Goal: Task Accomplishment & Management: Use online tool/utility

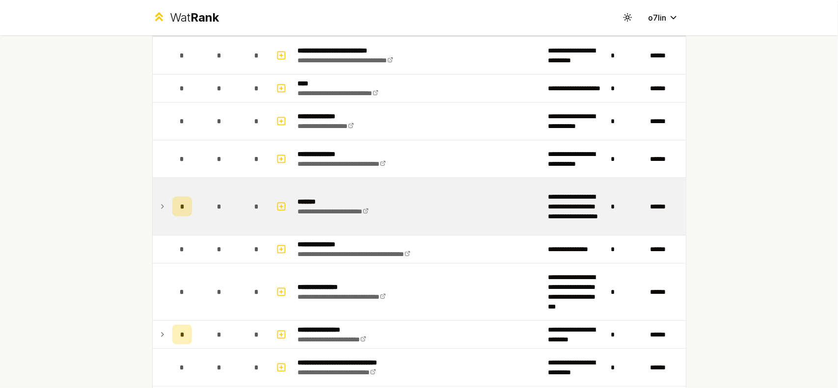
scroll to position [196, 0]
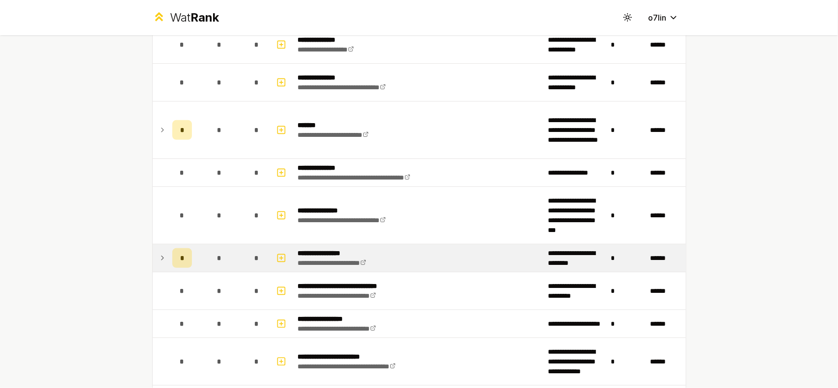
click at [203, 252] on td "*" at bounding box center [219, 257] width 47 height 27
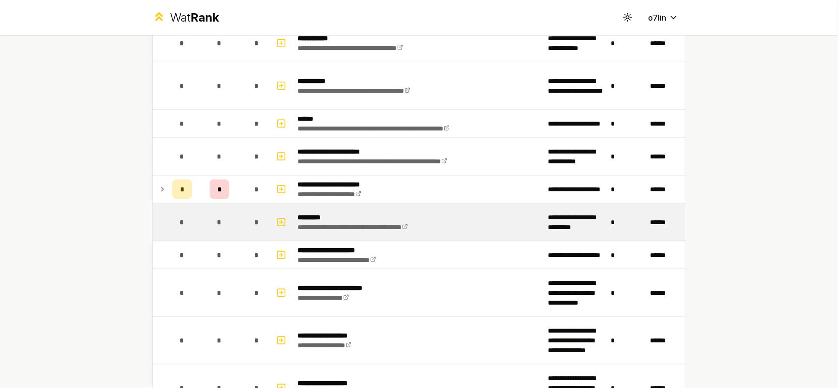
scroll to position [589, 0]
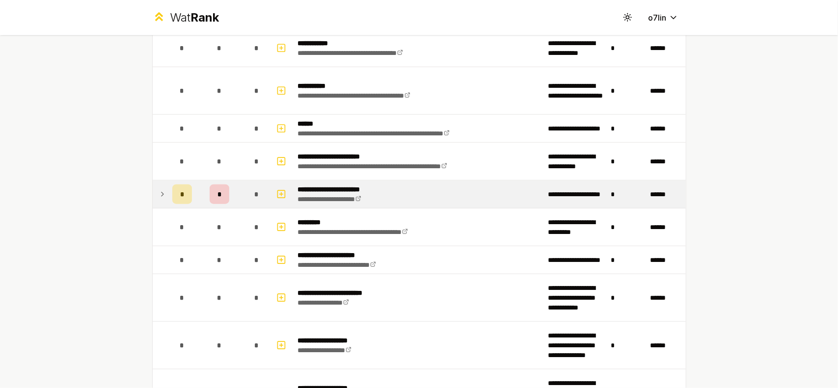
click at [197, 190] on td "*" at bounding box center [219, 194] width 47 height 27
click at [197, 191] on td "*" at bounding box center [219, 194] width 47 height 27
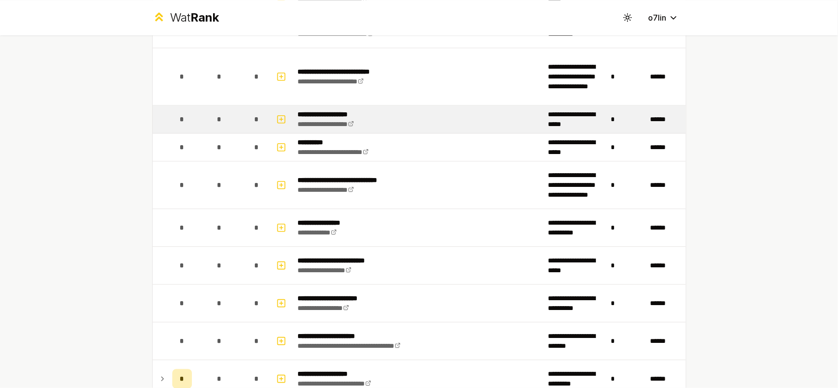
scroll to position [1963, 0]
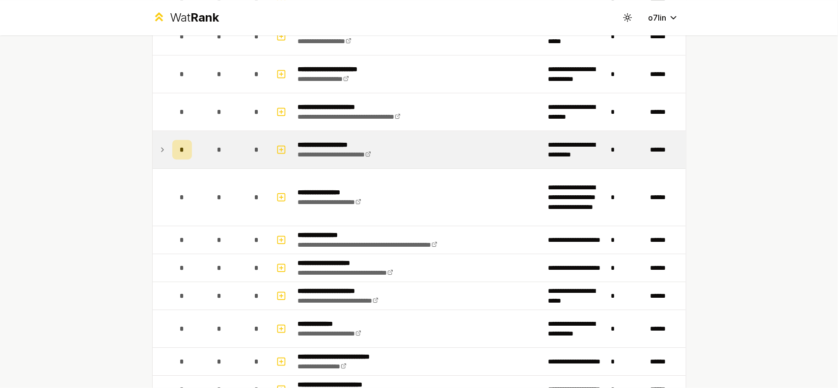
click at [209, 153] on td "*" at bounding box center [219, 149] width 47 height 37
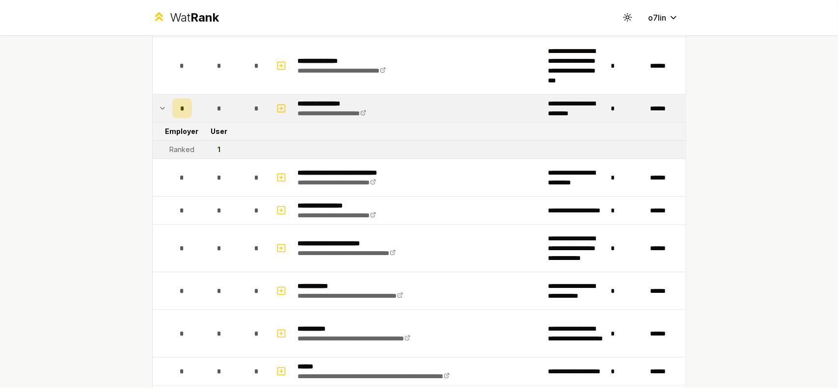
scroll to position [0, 0]
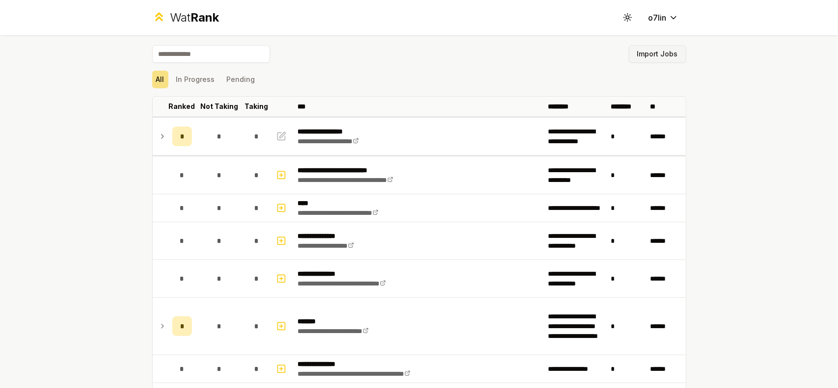
click at [652, 54] on button "Import Jobs" at bounding box center [657, 54] width 57 height 18
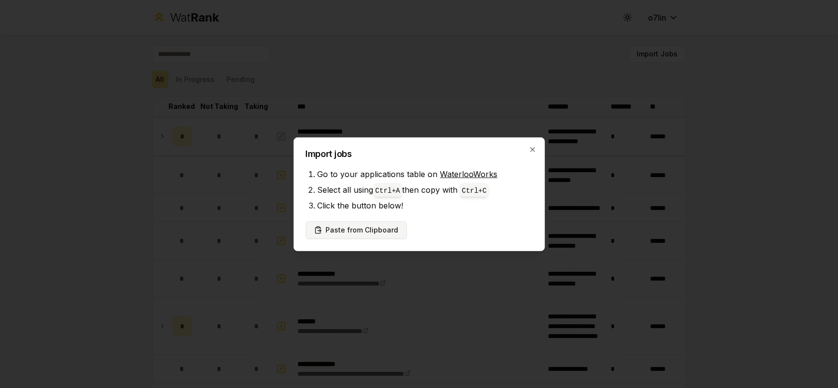
click at [345, 231] on button "Paste from Clipboard" at bounding box center [356, 230] width 101 height 18
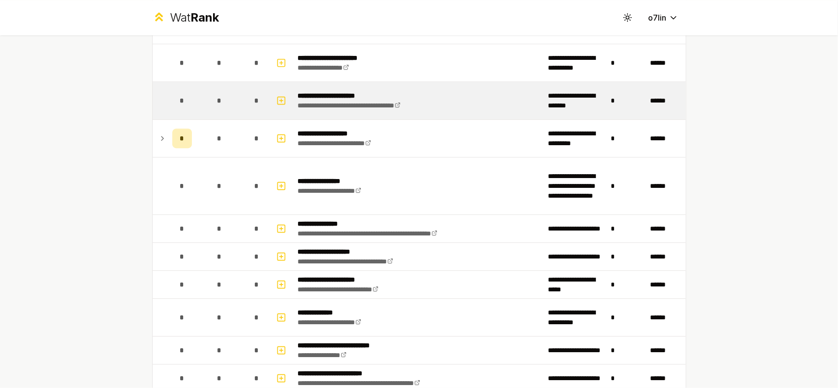
scroll to position [2244, 0]
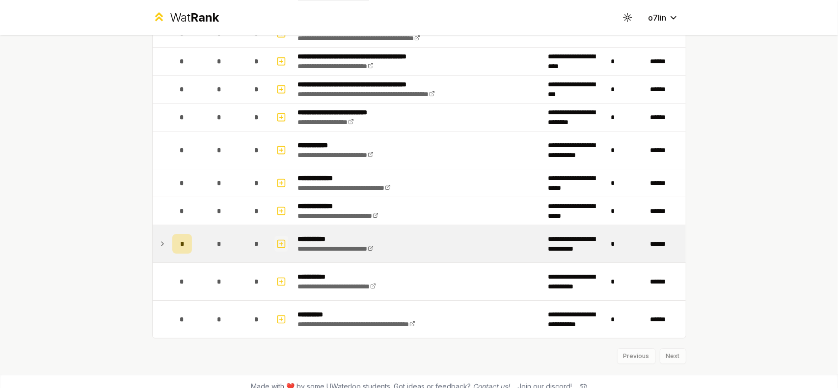
click at [284, 236] on button "button" at bounding box center [281, 244] width 14 height 16
select select
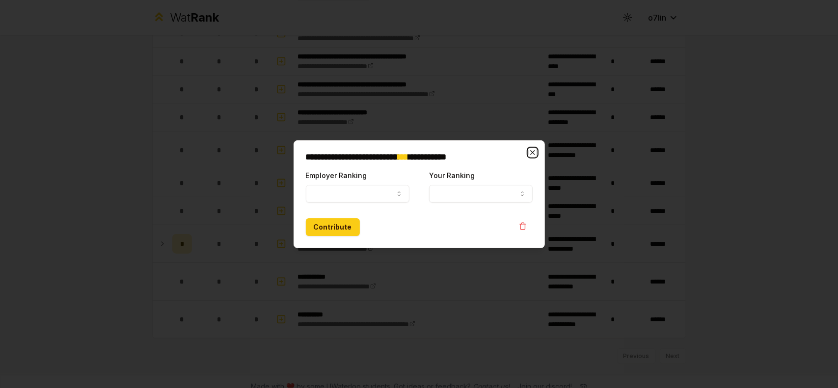
click at [530, 152] on icon "button" at bounding box center [532, 153] width 8 height 8
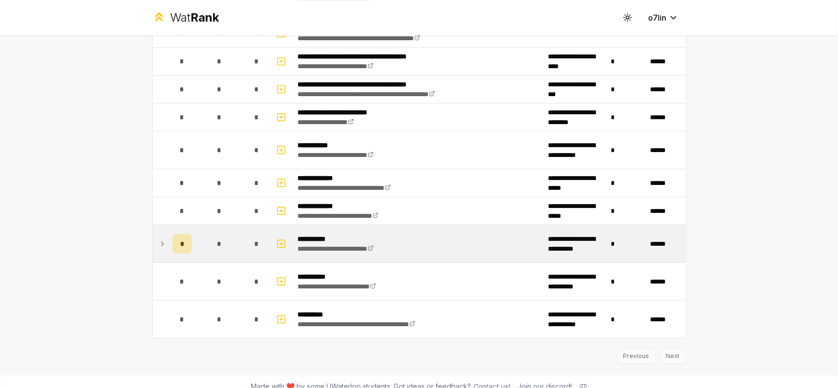
click at [162, 231] on td at bounding box center [161, 243] width 16 height 37
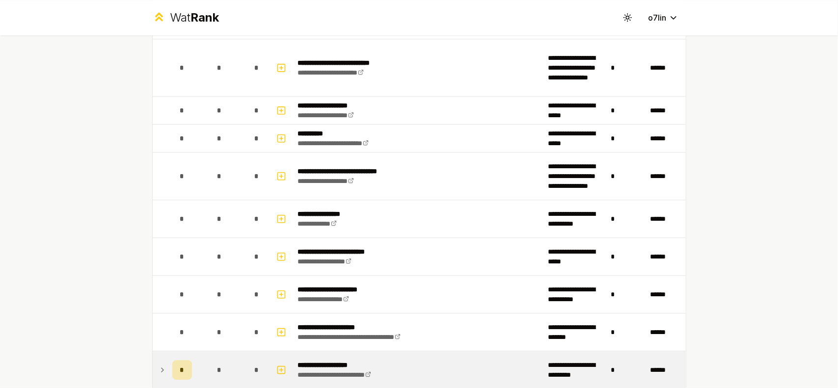
scroll to position [1759, 0]
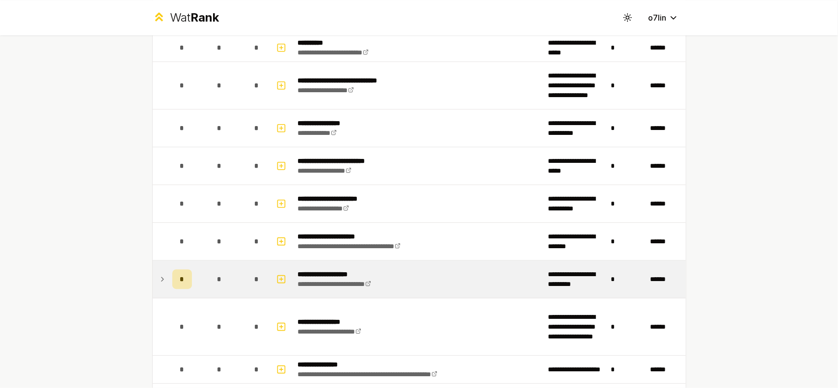
click at [198, 266] on td "*" at bounding box center [219, 279] width 47 height 37
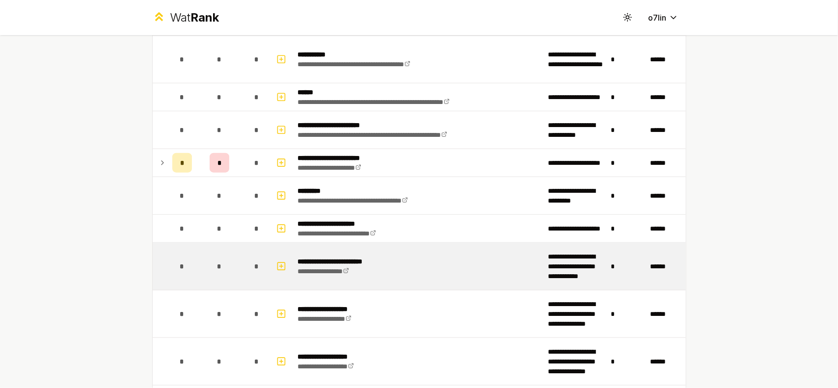
scroll to position [581, 0]
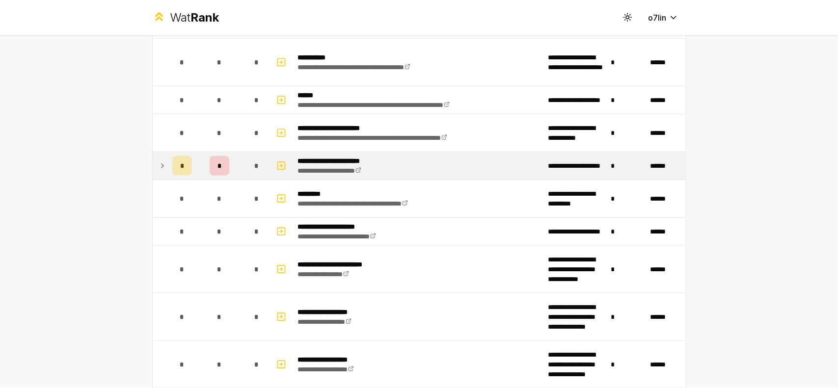
click at [198, 165] on td "*" at bounding box center [219, 165] width 47 height 27
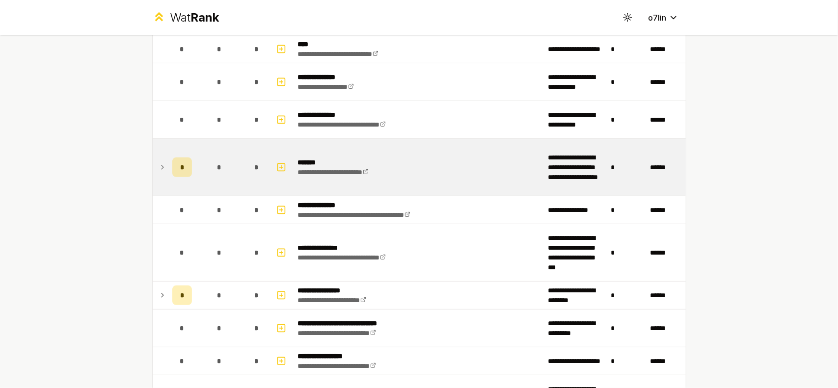
scroll to position [123, 0]
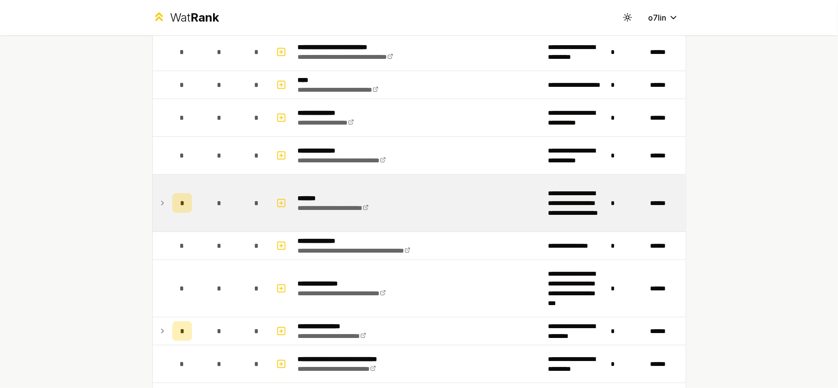
click at [237, 202] on td "*" at bounding box center [219, 203] width 47 height 57
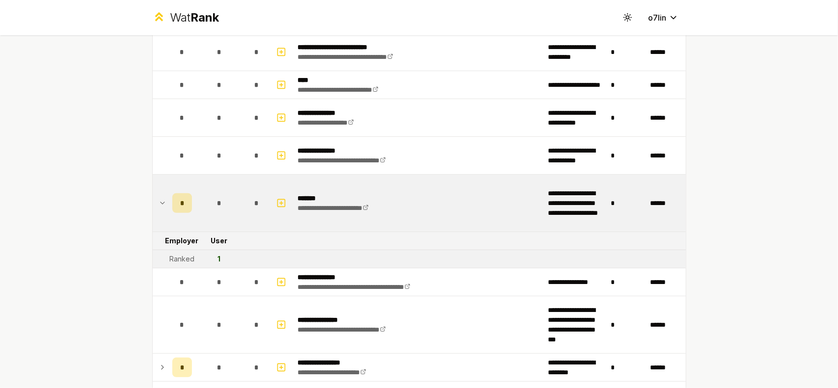
scroll to position [254, 0]
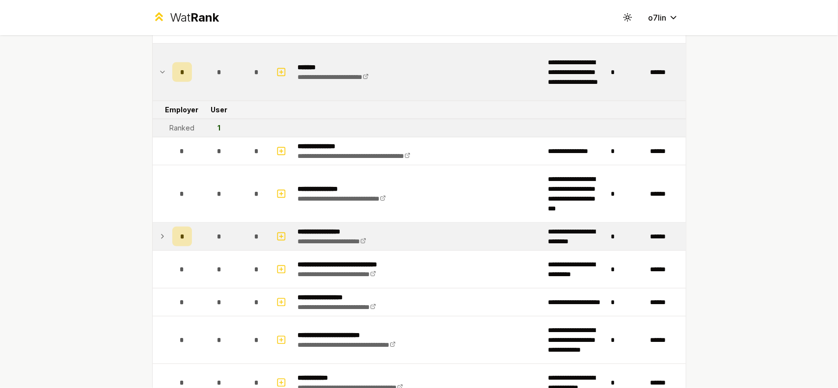
click at [190, 237] on td "*" at bounding box center [181, 236] width 27 height 27
